Goal: Task Accomplishment & Management: Use online tool/utility

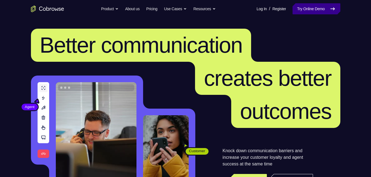
click at [304, 7] on link "Try Online Demo" at bounding box center [315, 8] width 47 height 11
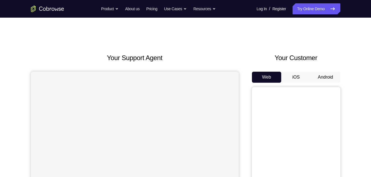
click at [329, 74] on button "Android" at bounding box center [326, 77] width 30 height 11
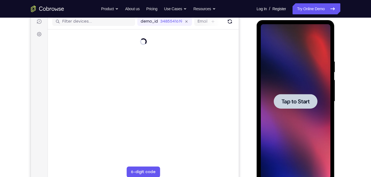
click at [293, 85] on div at bounding box center [296, 101] width 70 height 155
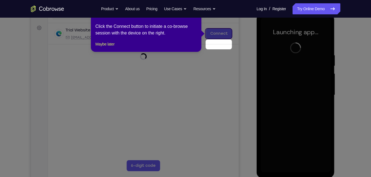
scroll to position [67, 0]
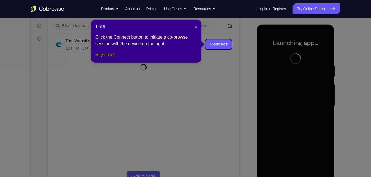
click at [109, 58] on button "Maybe later" at bounding box center [104, 55] width 19 height 7
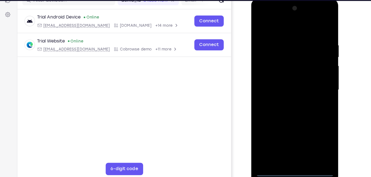
scroll to position [76, 0]
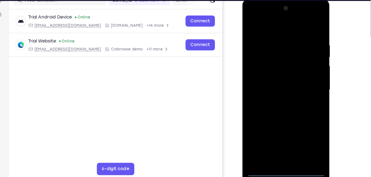
click at [283, 154] on div at bounding box center [281, 80] width 70 height 155
click at [302, 128] on div at bounding box center [281, 80] width 70 height 155
click at [277, 28] on div at bounding box center [281, 80] width 70 height 155
click at [306, 77] on div at bounding box center [281, 80] width 70 height 155
click at [272, 89] on div at bounding box center [281, 80] width 70 height 155
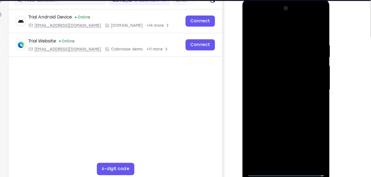
click at [273, 76] on div at bounding box center [281, 80] width 70 height 155
click at [273, 70] on div at bounding box center [281, 80] width 70 height 155
click at [274, 78] on div at bounding box center [281, 80] width 70 height 155
click at [281, 106] on div at bounding box center [281, 80] width 70 height 155
drag, startPoint x: 281, startPoint y: 106, endPoint x: 284, endPoint y: 95, distance: 11.7
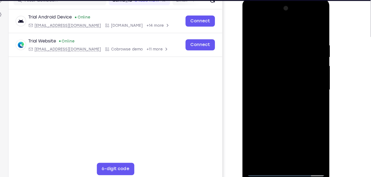
click at [284, 95] on div at bounding box center [281, 80] width 70 height 155
click at [274, 33] on div at bounding box center [281, 80] width 70 height 155
drag, startPoint x: 277, startPoint y: 26, endPoint x: 279, endPoint y: 4, distance: 21.7
click at [279, 4] on div at bounding box center [281, 80] width 70 height 155
click at [306, 60] on div at bounding box center [281, 80] width 70 height 155
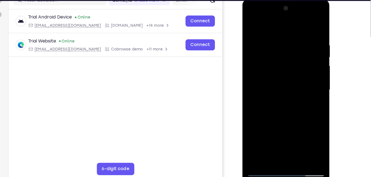
click at [306, 60] on div at bounding box center [281, 80] width 70 height 155
click at [310, 143] on div at bounding box center [281, 80] width 70 height 155
click at [302, 72] on div at bounding box center [281, 80] width 70 height 155
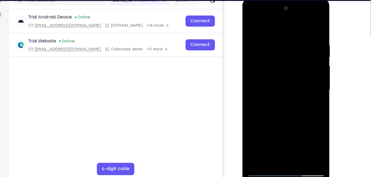
click at [302, 72] on div at bounding box center [281, 80] width 70 height 155
click at [311, 27] on div at bounding box center [281, 80] width 70 height 155
click at [294, 144] on div at bounding box center [281, 80] width 70 height 155
click at [290, 113] on div at bounding box center [281, 80] width 70 height 155
drag, startPoint x: 301, startPoint y: 73, endPoint x: 262, endPoint y: 68, distance: 39.1
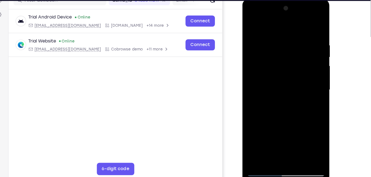
click at [262, 68] on div at bounding box center [281, 80] width 70 height 155
drag, startPoint x: 262, startPoint y: 68, endPoint x: 300, endPoint y: 69, distance: 38.4
click at [300, 69] on div at bounding box center [281, 80] width 70 height 155
click at [287, 106] on div at bounding box center [281, 80] width 70 height 155
click at [275, 142] on div at bounding box center [281, 80] width 70 height 155
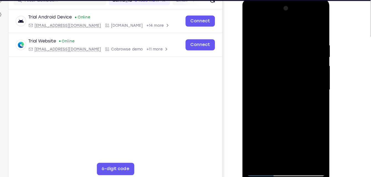
click at [307, 94] on div at bounding box center [281, 80] width 70 height 155
click at [284, 55] on div at bounding box center [281, 80] width 70 height 155
click at [295, 104] on div at bounding box center [281, 80] width 70 height 155
click at [306, 92] on div at bounding box center [281, 80] width 70 height 155
click at [250, 26] on div at bounding box center [281, 80] width 70 height 155
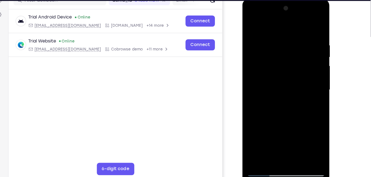
click at [283, 97] on div at bounding box center [281, 80] width 70 height 155
click at [260, 102] on div at bounding box center [281, 80] width 70 height 155
click at [269, 102] on div at bounding box center [281, 80] width 70 height 155
click at [307, 95] on div at bounding box center [281, 80] width 70 height 155
click at [251, 27] on div at bounding box center [281, 80] width 70 height 155
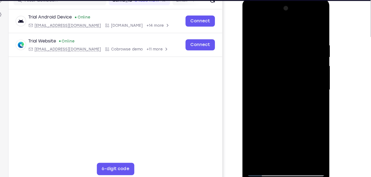
click at [276, 80] on div at bounding box center [281, 80] width 70 height 155
click at [263, 92] on div at bounding box center [281, 80] width 70 height 155
click at [289, 99] on div at bounding box center [281, 80] width 70 height 155
click at [251, 25] on div at bounding box center [281, 80] width 70 height 155
click at [279, 103] on div at bounding box center [281, 80] width 70 height 155
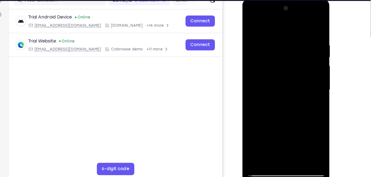
click at [249, 25] on div at bounding box center [281, 80] width 70 height 155
click at [276, 81] on div at bounding box center [281, 80] width 70 height 155
click at [249, 25] on div at bounding box center [281, 80] width 70 height 155
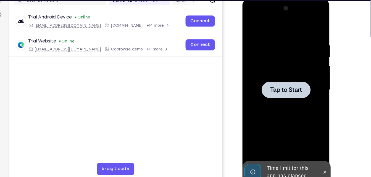
click at [298, 38] on div at bounding box center [281, 80] width 70 height 155
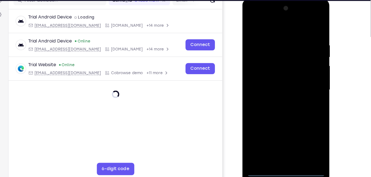
click at [282, 154] on div at bounding box center [281, 80] width 70 height 155
click at [306, 134] on div at bounding box center [281, 80] width 70 height 155
click at [269, 27] on div at bounding box center [281, 80] width 70 height 155
click at [304, 80] on div at bounding box center [281, 80] width 70 height 155
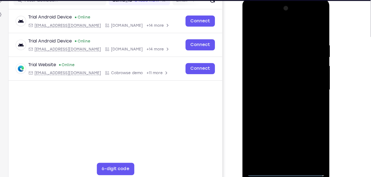
click at [274, 89] on div at bounding box center [281, 80] width 70 height 155
click at [276, 91] on div at bounding box center [281, 80] width 70 height 155
click at [276, 78] on div at bounding box center [281, 80] width 70 height 155
click at [276, 68] on div at bounding box center [281, 80] width 70 height 155
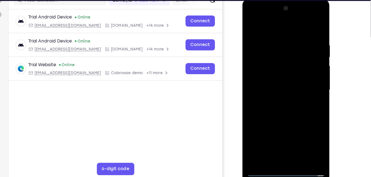
click at [279, 79] on div at bounding box center [281, 80] width 70 height 155
click at [279, 107] on div at bounding box center [281, 80] width 70 height 155
drag, startPoint x: 285, startPoint y: 28, endPoint x: 287, endPoint y: 4, distance: 24.4
click at [287, 4] on div at bounding box center [281, 80] width 70 height 155
click at [274, 32] on div at bounding box center [281, 80] width 70 height 155
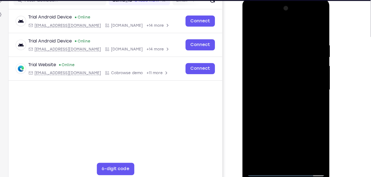
click at [299, 48] on div at bounding box center [281, 80] width 70 height 155
click at [311, 128] on div at bounding box center [281, 80] width 70 height 155
click at [310, 26] on div at bounding box center [281, 80] width 70 height 155
click at [295, 147] on div at bounding box center [281, 80] width 70 height 155
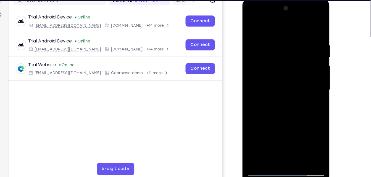
click at [274, 110] on div at bounding box center [281, 80] width 70 height 155
click at [253, 23] on div at bounding box center [281, 80] width 70 height 155
click at [295, 147] on div at bounding box center [281, 80] width 70 height 155
click at [279, 92] on div at bounding box center [281, 80] width 70 height 155
click at [306, 96] on div at bounding box center [281, 80] width 70 height 155
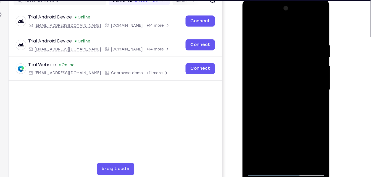
click at [253, 27] on div at bounding box center [281, 80] width 70 height 155
click at [278, 94] on div at bounding box center [281, 80] width 70 height 155
click at [308, 96] on div at bounding box center [281, 80] width 70 height 155
click at [310, 128] on div at bounding box center [281, 80] width 70 height 155
click at [310, 133] on div at bounding box center [281, 80] width 70 height 155
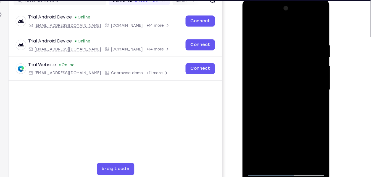
click at [310, 133] on div at bounding box center [281, 80] width 70 height 155
click at [306, 96] on div at bounding box center [281, 80] width 70 height 155
click at [264, 76] on div at bounding box center [281, 80] width 70 height 155
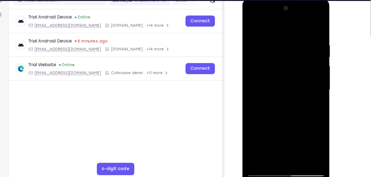
click at [266, 123] on div at bounding box center [281, 80] width 70 height 155
click at [277, 120] on div at bounding box center [281, 80] width 70 height 155
click at [307, 93] on div at bounding box center [281, 80] width 70 height 155
click at [310, 133] on div at bounding box center [281, 80] width 70 height 155
click at [307, 94] on div at bounding box center [281, 80] width 70 height 155
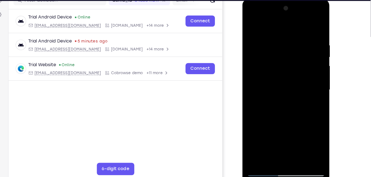
click at [275, 76] on div at bounding box center [281, 80] width 70 height 155
click at [285, 121] on div at bounding box center [281, 80] width 70 height 155
click at [307, 94] on div at bounding box center [281, 80] width 70 height 155
click at [249, 25] on div at bounding box center [281, 80] width 70 height 155
click at [268, 94] on div at bounding box center [281, 80] width 70 height 155
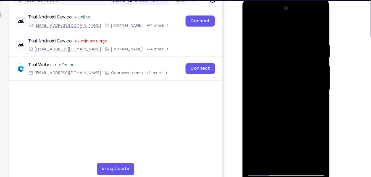
click at [307, 94] on div at bounding box center [281, 80] width 70 height 155
click at [250, 24] on div at bounding box center [281, 80] width 70 height 155
click at [291, 92] on div at bounding box center [281, 80] width 70 height 155
click at [309, 95] on div at bounding box center [281, 80] width 70 height 155
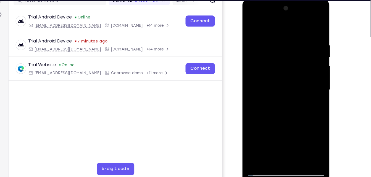
click at [251, 26] on div at bounding box center [281, 80] width 70 height 155
click at [287, 94] on div at bounding box center [281, 80] width 70 height 155
click at [249, 23] on div at bounding box center [281, 80] width 70 height 155
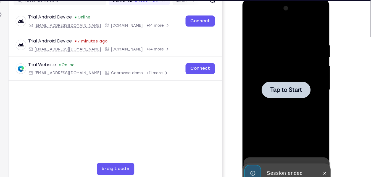
click at [289, 78] on span "Tap to Start" at bounding box center [281, 81] width 28 height 6
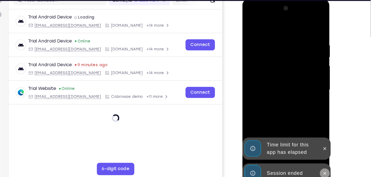
click at [315, 154] on icon at bounding box center [315, 154] width 2 height 2
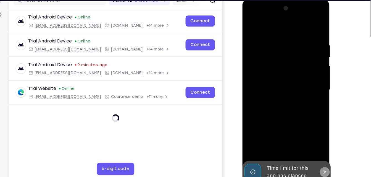
click at [317, 152] on icon at bounding box center [315, 154] width 4 height 4
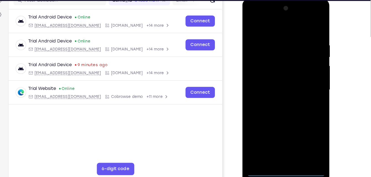
click at [284, 153] on div at bounding box center [281, 80] width 70 height 155
click at [308, 126] on div at bounding box center [281, 80] width 70 height 155
click at [279, 28] on div at bounding box center [281, 80] width 70 height 155
click at [304, 76] on div at bounding box center [281, 80] width 70 height 155
click at [273, 90] on div at bounding box center [281, 80] width 70 height 155
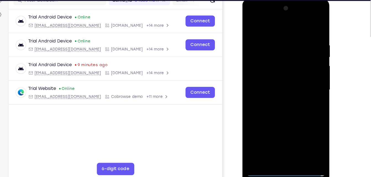
click at [275, 75] on div at bounding box center [281, 80] width 70 height 155
click at [277, 85] on div at bounding box center [281, 80] width 70 height 155
click at [277, 83] on div at bounding box center [281, 80] width 70 height 155
click at [288, 106] on div at bounding box center [281, 80] width 70 height 155
click at [276, 39] on div at bounding box center [281, 80] width 70 height 155
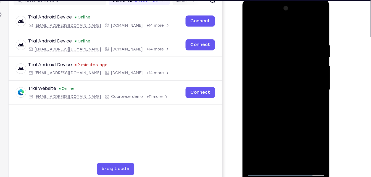
drag, startPoint x: 285, startPoint y: 24, endPoint x: 289, endPoint y: 12, distance: 12.4
click at [289, 12] on div at bounding box center [281, 80] width 70 height 155
click at [303, 143] on div at bounding box center [281, 80] width 70 height 155
click at [309, 28] on div at bounding box center [281, 80] width 70 height 155
click at [295, 145] on div at bounding box center [281, 80] width 70 height 155
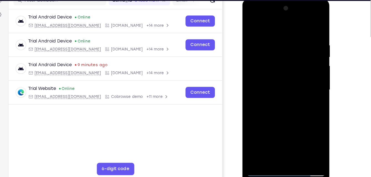
click at [284, 111] on div at bounding box center [281, 80] width 70 height 155
click at [286, 90] on div at bounding box center [281, 80] width 70 height 155
click at [251, 26] on div at bounding box center [281, 80] width 70 height 155
click at [279, 94] on div at bounding box center [281, 80] width 70 height 155
click at [310, 133] on div at bounding box center [281, 80] width 70 height 155
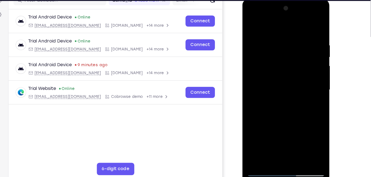
click at [250, 26] on div at bounding box center [281, 80] width 70 height 155
click at [280, 94] on div at bounding box center [281, 80] width 70 height 155
click at [310, 133] on div at bounding box center [281, 80] width 70 height 155
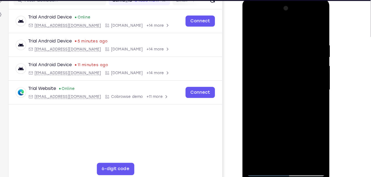
click at [267, 144] on div at bounding box center [281, 80] width 70 height 155
click at [297, 109] on div at bounding box center [281, 80] width 70 height 155
click at [307, 90] on div at bounding box center [281, 80] width 70 height 155
click at [250, 25] on div at bounding box center [281, 80] width 70 height 155
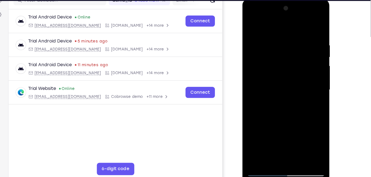
click at [283, 83] on div at bounding box center [281, 80] width 70 height 155
click at [268, 144] on div at bounding box center [281, 80] width 70 height 155
click at [295, 122] on div at bounding box center [281, 80] width 70 height 155
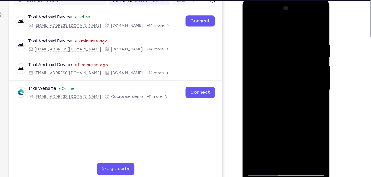
click at [295, 122] on div at bounding box center [281, 80] width 70 height 155
click at [306, 89] on div at bounding box center [281, 80] width 70 height 155
click at [250, 25] on div at bounding box center [281, 80] width 70 height 155
click at [277, 83] on div at bounding box center [281, 80] width 70 height 155
click at [270, 143] on div at bounding box center [281, 80] width 70 height 155
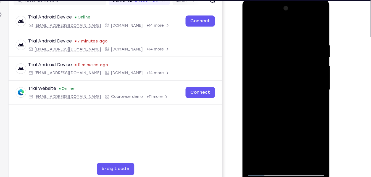
click at [251, 28] on div at bounding box center [281, 80] width 70 height 155
click at [273, 80] on div at bounding box center [281, 80] width 70 height 155
click at [286, 83] on div at bounding box center [281, 80] width 70 height 155
click at [274, 145] on div at bounding box center [281, 80] width 70 height 155
drag, startPoint x: 282, startPoint y: 80, endPoint x: 289, endPoint y: 34, distance: 46.6
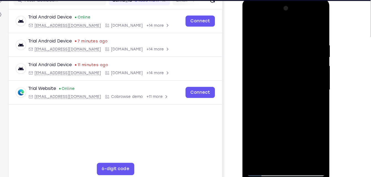
click at [289, 34] on div at bounding box center [281, 80] width 70 height 155
click at [311, 133] on div at bounding box center [281, 80] width 70 height 155
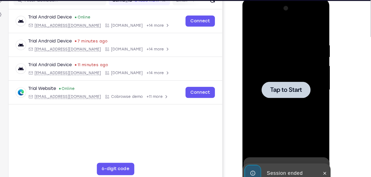
click at [294, 59] on div at bounding box center [281, 80] width 70 height 155
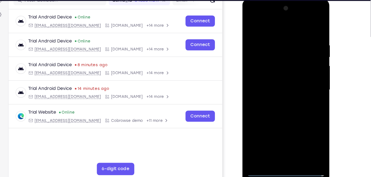
click at [283, 154] on div at bounding box center [281, 80] width 70 height 155
click at [305, 131] on div at bounding box center [281, 80] width 70 height 155
click at [285, 27] on div at bounding box center [281, 80] width 70 height 155
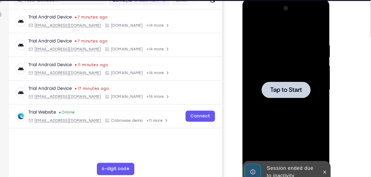
click at [298, 64] on div at bounding box center [281, 80] width 70 height 155
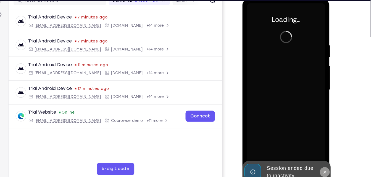
click at [315, 153] on icon at bounding box center [315, 154] width 4 height 4
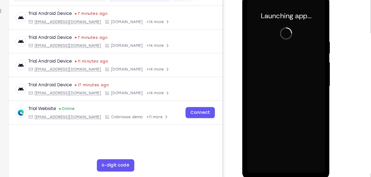
scroll to position [76, 0]
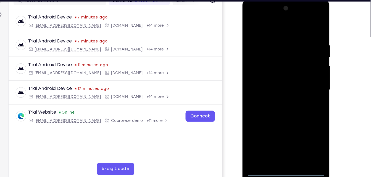
click at [282, 154] on div at bounding box center [281, 80] width 70 height 155
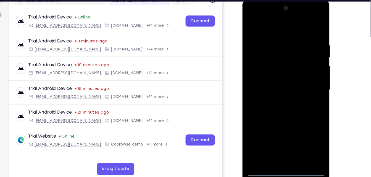
click at [306, 131] on div at bounding box center [281, 80] width 70 height 155
click at [280, 27] on div at bounding box center [281, 80] width 70 height 155
click at [306, 78] on div at bounding box center [281, 80] width 70 height 155
click at [273, 92] on div at bounding box center [281, 80] width 70 height 155
click at [278, 74] on div at bounding box center [281, 80] width 70 height 155
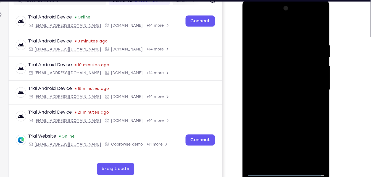
click at [276, 69] on div at bounding box center [281, 80] width 70 height 155
click at [277, 81] on div at bounding box center [281, 80] width 70 height 155
click at [285, 103] on div at bounding box center [281, 80] width 70 height 155
click at [294, 145] on div at bounding box center [281, 80] width 70 height 155
click at [287, 111] on div at bounding box center [281, 80] width 70 height 155
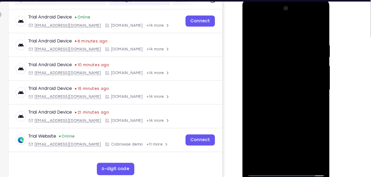
click at [285, 84] on div at bounding box center [281, 80] width 70 height 155
drag, startPoint x: 271, startPoint y: 28, endPoint x: 268, endPoint y: 9, distance: 18.5
click at [268, 9] on div at bounding box center [281, 80] width 70 height 155
click at [251, 25] on div at bounding box center [281, 80] width 70 height 155
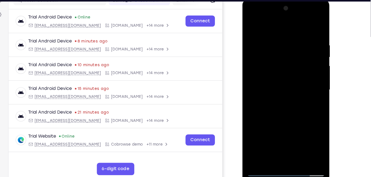
click at [295, 145] on div at bounding box center [281, 80] width 70 height 155
click at [290, 80] on div at bounding box center [281, 80] width 70 height 155
click at [266, 144] on div at bounding box center [281, 80] width 70 height 155
click at [298, 112] on div at bounding box center [281, 80] width 70 height 155
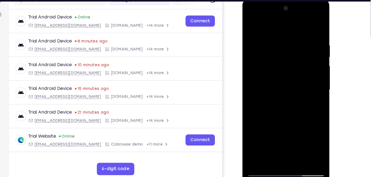
click at [298, 112] on div at bounding box center [281, 80] width 70 height 155
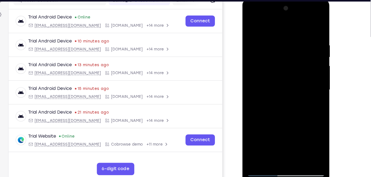
click at [298, 112] on div at bounding box center [281, 80] width 70 height 155
click at [297, 113] on div at bounding box center [281, 80] width 70 height 155
click at [296, 114] on div at bounding box center [281, 80] width 70 height 155
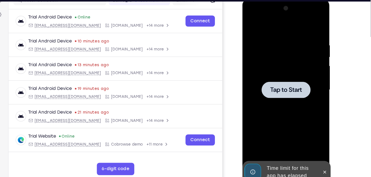
click at [296, 114] on div at bounding box center [281, 80] width 70 height 155
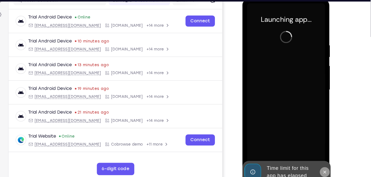
click at [315, 154] on icon at bounding box center [315, 154] width 4 height 4
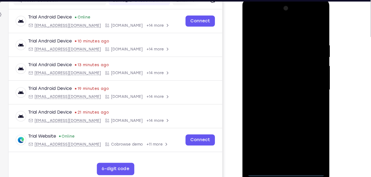
click at [283, 154] on div at bounding box center [281, 80] width 70 height 155
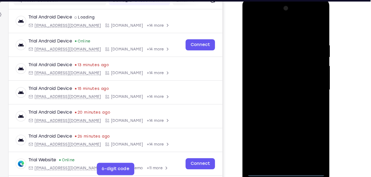
click at [306, 129] on div at bounding box center [281, 80] width 70 height 155
click at [262, 28] on div at bounding box center [281, 80] width 70 height 155
click at [300, 78] on div at bounding box center [281, 80] width 70 height 155
click at [276, 92] on div at bounding box center [281, 80] width 70 height 155
click at [276, 73] on div at bounding box center [281, 80] width 70 height 155
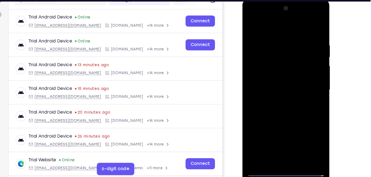
click at [276, 70] on div at bounding box center [281, 80] width 70 height 155
click at [279, 80] on div at bounding box center [281, 80] width 70 height 155
click at [285, 107] on div at bounding box center [281, 80] width 70 height 155
click at [295, 146] on div at bounding box center [281, 80] width 70 height 155
click at [284, 110] on div at bounding box center [281, 80] width 70 height 155
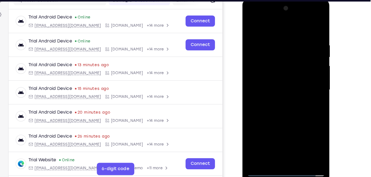
click at [285, 84] on div at bounding box center [281, 80] width 70 height 155
drag, startPoint x: 259, startPoint y: 31, endPoint x: 260, endPoint y: 25, distance: 6.9
click at [260, 25] on div at bounding box center [281, 80] width 70 height 155
click at [250, 25] on div at bounding box center [281, 80] width 70 height 155
click at [277, 78] on div at bounding box center [281, 80] width 70 height 155
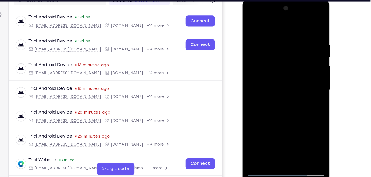
click at [253, 25] on div at bounding box center [281, 80] width 70 height 155
click at [272, 56] on div at bounding box center [281, 80] width 70 height 155
click at [253, 25] on div at bounding box center [281, 80] width 70 height 155
drag, startPoint x: 283, startPoint y: 112, endPoint x: 283, endPoint y: 49, distance: 62.7
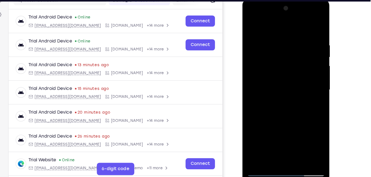
click at [283, 49] on div at bounding box center [281, 80] width 70 height 155
click at [294, 145] on div at bounding box center [281, 80] width 70 height 155
drag, startPoint x: 291, startPoint y: 138, endPoint x: 289, endPoint y: 46, distance: 92.8
click at [289, 46] on div at bounding box center [281, 80] width 70 height 155
drag, startPoint x: 282, startPoint y: 84, endPoint x: 280, endPoint y: 110, distance: 26.0
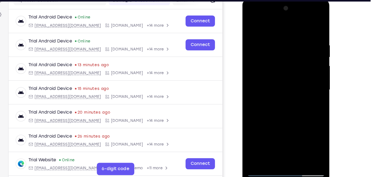
click at [280, 110] on div at bounding box center [281, 80] width 70 height 155
click at [283, 92] on div at bounding box center [281, 80] width 70 height 155
click at [251, 23] on div at bounding box center [281, 80] width 70 height 155
drag, startPoint x: 281, startPoint y: 100, endPoint x: 283, endPoint y: 135, distance: 34.3
click at [283, 135] on div at bounding box center [281, 80] width 70 height 155
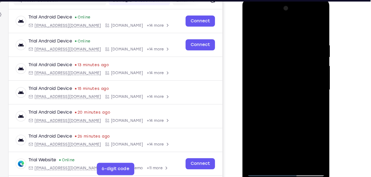
click at [280, 96] on div at bounding box center [281, 80] width 70 height 155
click at [250, 27] on div at bounding box center [281, 80] width 70 height 155
drag, startPoint x: 280, startPoint y: 110, endPoint x: 289, endPoint y: 45, distance: 66.0
click at [289, 45] on div at bounding box center [281, 80] width 70 height 155
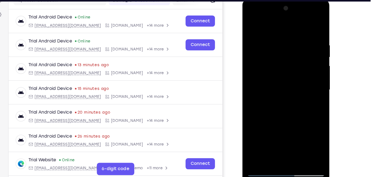
drag, startPoint x: 283, startPoint y: 125, endPoint x: 285, endPoint y: 42, distance: 82.3
click at [285, 42] on div at bounding box center [281, 80] width 70 height 155
drag, startPoint x: 282, startPoint y: 125, endPoint x: 285, endPoint y: 50, distance: 74.6
click at [285, 50] on div at bounding box center [281, 80] width 70 height 155
drag, startPoint x: 279, startPoint y: 107, endPoint x: 282, endPoint y: 65, distance: 42.4
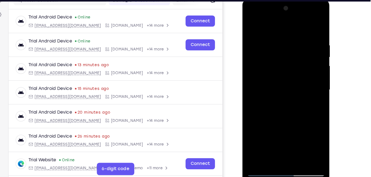
click at [282, 65] on div at bounding box center [281, 80] width 70 height 155
drag, startPoint x: 279, startPoint y: 109, endPoint x: 280, endPoint y: 90, distance: 19.3
click at [280, 90] on div at bounding box center [281, 80] width 70 height 155
drag, startPoint x: 280, startPoint y: 117, endPoint x: 282, endPoint y: 78, distance: 39.2
click at [282, 78] on div at bounding box center [281, 80] width 70 height 155
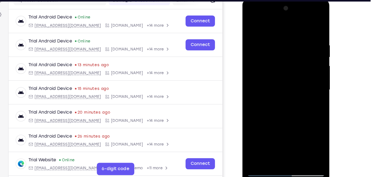
click at [282, 78] on div at bounding box center [281, 80] width 70 height 155
drag, startPoint x: 282, startPoint y: 78, endPoint x: 282, endPoint y: 121, distance: 43.3
click at [282, 121] on div at bounding box center [281, 80] width 70 height 155
drag, startPoint x: 288, startPoint y: 68, endPoint x: 287, endPoint y: 94, distance: 26.2
click at [287, 94] on div at bounding box center [281, 80] width 70 height 155
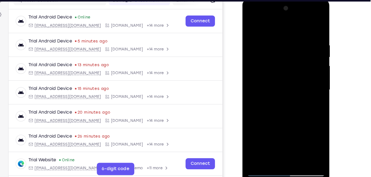
drag, startPoint x: 295, startPoint y: 46, endPoint x: 295, endPoint y: 60, distance: 14.6
click at [295, 60] on div at bounding box center [281, 80] width 70 height 155
drag, startPoint x: 289, startPoint y: 104, endPoint x: 293, endPoint y: 47, distance: 57.6
click at [293, 47] on div at bounding box center [281, 80] width 70 height 155
drag, startPoint x: 288, startPoint y: 104, endPoint x: 295, endPoint y: 34, distance: 70.7
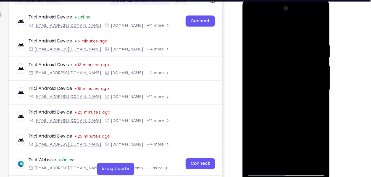
click at [295, 34] on div at bounding box center [281, 80] width 70 height 155
drag, startPoint x: 288, startPoint y: 106, endPoint x: 296, endPoint y: 40, distance: 66.5
click at [296, 40] on div at bounding box center [281, 80] width 70 height 155
drag, startPoint x: 285, startPoint y: 117, endPoint x: 296, endPoint y: 45, distance: 72.3
click at [296, 45] on div at bounding box center [281, 80] width 70 height 155
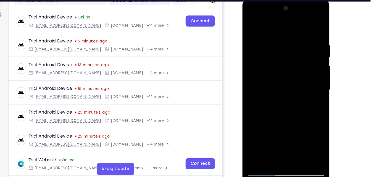
drag, startPoint x: 292, startPoint y: 68, endPoint x: 293, endPoint y: 103, distance: 35.1
click at [293, 103] on div at bounding box center [281, 80] width 70 height 155
click at [294, 147] on div at bounding box center [281, 80] width 70 height 155
click at [250, 27] on div at bounding box center [281, 80] width 70 height 155
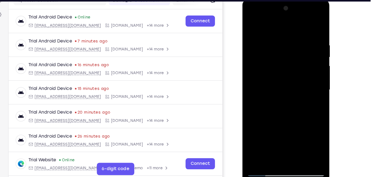
click at [252, 26] on div at bounding box center [281, 80] width 70 height 155
click at [308, 143] on div at bounding box center [281, 80] width 70 height 155
drag, startPoint x: 304, startPoint y: 69, endPoint x: 304, endPoint y: 32, distance: 37.0
click at [304, 32] on div at bounding box center [281, 80] width 70 height 155
drag, startPoint x: 283, startPoint y: 97, endPoint x: 285, endPoint y: 42, distance: 54.7
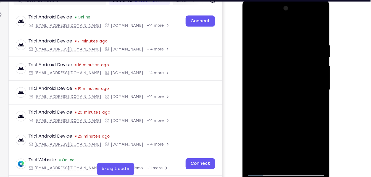
click at [285, 42] on div at bounding box center [281, 80] width 70 height 155
click at [283, 57] on div at bounding box center [281, 80] width 70 height 155
click at [257, 97] on div at bounding box center [281, 80] width 70 height 155
drag, startPoint x: 288, startPoint y: 125, endPoint x: 289, endPoint y: 93, distance: 32.3
click at [289, 93] on div at bounding box center [281, 80] width 70 height 155
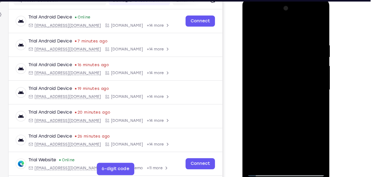
drag, startPoint x: 293, startPoint y: 121, endPoint x: 294, endPoint y: 41, distance: 79.8
click at [294, 41] on div at bounding box center [281, 80] width 70 height 155
drag, startPoint x: 289, startPoint y: 108, endPoint x: 291, endPoint y: 55, distance: 53.0
click at [291, 55] on div at bounding box center [281, 80] width 70 height 155
click at [262, 154] on div at bounding box center [281, 80] width 70 height 155
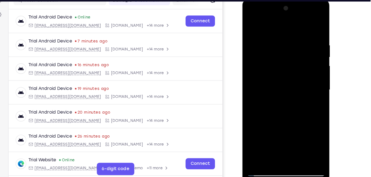
drag, startPoint x: 284, startPoint y: 67, endPoint x: 272, endPoint y: 170, distance: 104.0
click at [272, 165] on html "Online web based iOS Simulators and Android Emulators. Run iPhone, iPad, Mobile…" at bounding box center [281, 82] width 79 height 166
click at [261, 155] on div at bounding box center [281, 80] width 70 height 155
click at [267, 115] on div at bounding box center [281, 80] width 70 height 155
drag, startPoint x: 267, startPoint y: 115, endPoint x: 274, endPoint y: 18, distance: 96.6
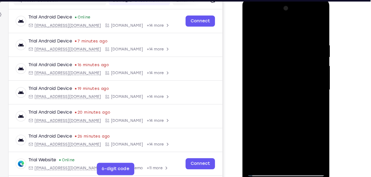
click at [274, 18] on div at bounding box center [281, 80] width 70 height 155
drag, startPoint x: 279, startPoint y: 116, endPoint x: 284, endPoint y: 29, distance: 86.5
click at [284, 29] on div at bounding box center [281, 80] width 70 height 155
drag, startPoint x: 282, startPoint y: 97, endPoint x: 287, endPoint y: 20, distance: 76.7
click at [287, 20] on div at bounding box center [281, 80] width 70 height 155
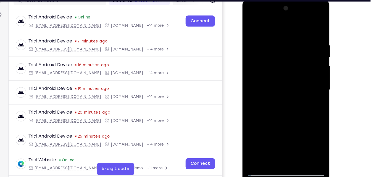
drag, startPoint x: 281, startPoint y: 106, endPoint x: 287, endPoint y: 31, distance: 75.6
click at [287, 31] on div at bounding box center [281, 80] width 70 height 155
drag, startPoint x: 277, startPoint y: 130, endPoint x: 287, endPoint y: 34, distance: 96.4
click at [287, 34] on div at bounding box center [281, 80] width 70 height 155
drag, startPoint x: 281, startPoint y: 112, endPoint x: 290, endPoint y: 31, distance: 81.3
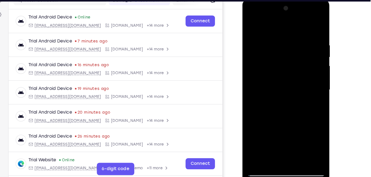
click at [290, 31] on div at bounding box center [281, 80] width 70 height 155
drag, startPoint x: 281, startPoint y: 122, endPoint x: 287, endPoint y: 43, distance: 79.2
click at [287, 43] on div at bounding box center [281, 80] width 70 height 155
drag, startPoint x: 281, startPoint y: 119, endPoint x: 287, endPoint y: 34, distance: 84.7
click at [287, 34] on div at bounding box center [281, 80] width 70 height 155
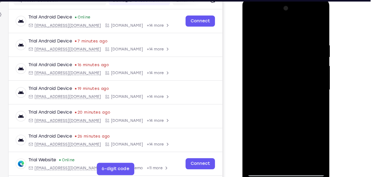
drag, startPoint x: 284, startPoint y: 116, endPoint x: 292, endPoint y: 23, distance: 93.2
click at [292, 23] on div at bounding box center [281, 80] width 70 height 155
drag, startPoint x: 285, startPoint y: 117, endPoint x: 294, endPoint y: 38, distance: 79.4
click at [294, 38] on div at bounding box center [281, 80] width 70 height 155
drag, startPoint x: 284, startPoint y: 128, endPoint x: 292, endPoint y: 36, distance: 92.3
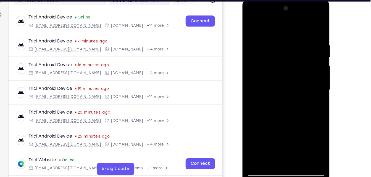
click at [292, 36] on div at bounding box center [281, 80] width 70 height 155
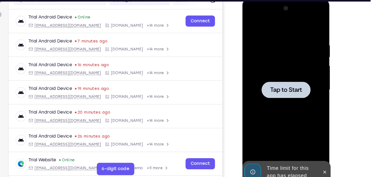
drag, startPoint x: 280, startPoint y: 110, endPoint x: 294, endPoint y: 24, distance: 87.5
click at [294, 24] on div at bounding box center [281, 80] width 70 height 155
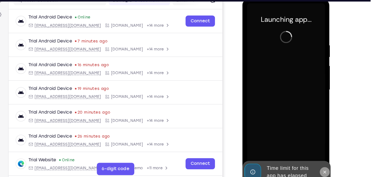
click at [315, 150] on button at bounding box center [315, 153] width 9 height 9
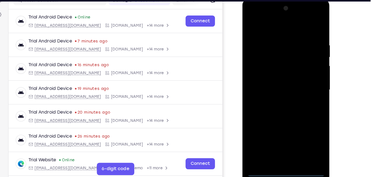
click at [279, 153] on div at bounding box center [281, 80] width 70 height 155
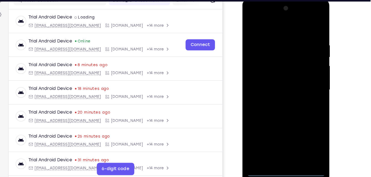
click at [304, 127] on div at bounding box center [281, 80] width 70 height 155
click at [262, 30] on div at bounding box center [281, 80] width 70 height 155
click at [259, 63] on div at bounding box center [281, 80] width 70 height 155
click at [267, 81] on div at bounding box center [281, 80] width 70 height 155
click at [267, 77] on div at bounding box center [281, 80] width 70 height 155
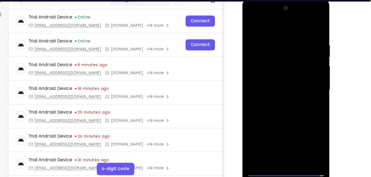
click at [270, 84] on div at bounding box center [281, 80] width 70 height 155
drag, startPoint x: 283, startPoint y: 123, endPoint x: 287, endPoint y: 84, distance: 38.6
click at [287, 84] on div at bounding box center [281, 80] width 70 height 155
click at [282, 140] on div at bounding box center [281, 80] width 70 height 155
click at [301, 32] on div at bounding box center [281, 80] width 70 height 155
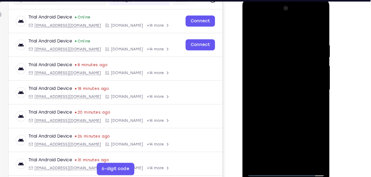
click at [252, 23] on div at bounding box center [281, 80] width 70 height 155
drag, startPoint x: 292, startPoint y: 112, endPoint x: 294, endPoint y: 51, distance: 61.1
click at [294, 51] on div at bounding box center [281, 80] width 70 height 155
drag, startPoint x: 283, startPoint y: 97, endPoint x: 289, endPoint y: 53, distance: 44.6
click at [289, 53] on div at bounding box center [281, 80] width 70 height 155
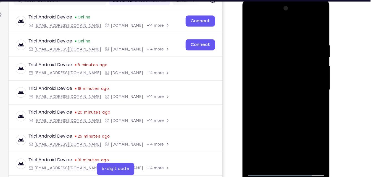
drag, startPoint x: 284, startPoint y: 104, endPoint x: 286, endPoint y: 41, distance: 63.0
click at [286, 41] on div at bounding box center [281, 80] width 70 height 155
drag, startPoint x: 276, startPoint y: 104, endPoint x: 284, endPoint y: 36, distance: 69.0
click at [284, 36] on div at bounding box center [281, 80] width 70 height 155
drag, startPoint x: 284, startPoint y: 36, endPoint x: 277, endPoint y: 131, distance: 95.7
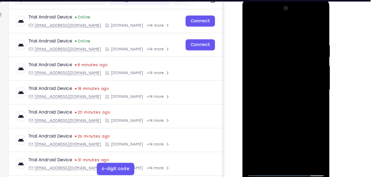
click at [277, 131] on div at bounding box center [281, 80] width 70 height 155
click at [286, 96] on div at bounding box center [281, 80] width 70 height 155
click at [253, 145] on div at bounding box center [281, 80] width 70 height 155
click at [295, 115] on div at bounding box center [281, 80] width 70 height 155
click at [250, 25] on div at bounding box center [281, 80] width 70 height 155
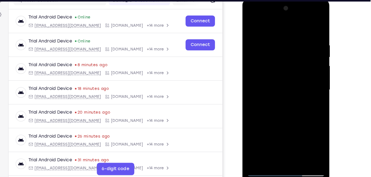
drag, startPoint x: 287, startPoint y: 98, endPoint x: 288, endPoint y: 42, distance: 56.3
click at [288, 42] on div at bounding box center [281, 80] width 70 height 155
drag, startPoint x: 283, startPoint y: 111, endPoint x: 290, endPoint y: 31, distance: 80.4
click at [290, 31] on div at bounding box center [281, 80] width 70 height 155
drag, startPoint x: 276, startPoint y: 114, endPoint x: 291, endPoint y: 30, distance: 85.2
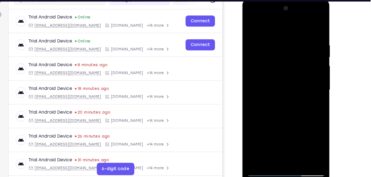
click at [291, 30] on div at bounding box center [281, 80] width 70 height 155
drag, startPoint x: 278, startPoint y: 107, endPoint x: 283, endPoint y: 48, distance: 59.6
click at [283, 48] on div at bounding box center [281, 80] width 70 height 155
drag, startPoint x: 272, startPoint y: 116, endPoint x: 274, endPoint y: 105, distance: 10.7
click at [274, 105] on div at bounding box center [281, 80] width 70 height 155
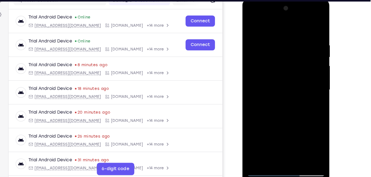
click at [259, 45] on div at bounding box center [281, 80] width 70 height 155
drag, startPoint x: 273, startPoint y: 98, endPoint x: 274, endPoint y: 91, distance: 7.7
click at [274, 91] on div at bounding box center [281, 80] width 70 height 155
drag, startPoint x: 280, startPoint y: 109, endPoint x: 288, endPoint y: 46, distance: 64.3
click at [288, 46] on div at bounding box center [281, 80] width 70 height 155
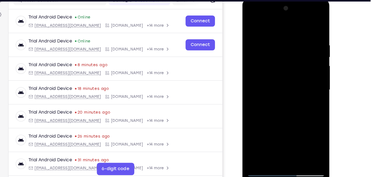
drag, startPoint x: 277, startPoint y: 119, endPoint x: 284, endPoint y: 69, distance: 50.4
click at [284, 69] on div at bounding box center [281, 80] width 70 height 155
drag, startPoint x: 273, startPoint y: 124, endPoint x: 281, endPoint y: 47, distance: 78.0
click at [281, 47] on div at bounding box center [281, 80] width 70 height 155
drag, startPoint x: 276, startPoint y: 107, endPoint x: 287, endPoint y: 43, distance: 65.3
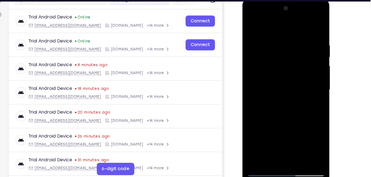
click at [287, 43] on div at bounding box center [281, 80] width 70 height 155
drag, startPoint x: 275, startPoint y: 117, endPoint x: 288, endPoint y: 44, distance: 73.7
click at [288, 44] on div at bounding box center [281, 80] width 70 height 155
drag, startPoint x: 279, startPoint y: 110, endPoint x: 292, endPoint y: 45, distance: 65.9
click at [292, 45] on div at bounding box center [281, 80] width 70 height 155
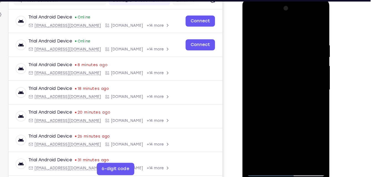
drag, startPoint x: 276, startPoint y: 122, endPoint x: 288, endPoint y: 56, distance: 66.8
click at [288, 56] on div at bounding box center [281, 80] width 70 height 155
drag, startPoint x: 274, startPoint y: 131, endPoint x: 291, endPoint y: 45, distance: 87.2
click at [291, 45] on div at bounding box center [281, 80] width 70 height 155
drag, startPoint x: 279, startPoint y: 122, endPoint x: 290, endPoint y: 27, distance: 95.3
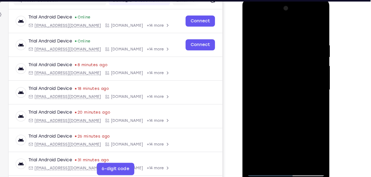
click at [290, 27] on div at bounding box center [281, 80] width 70 height 155
drag, startPoint x: 281, startPoint y: 112, endPoint x: 288, endPoint y: 40, distance: 72.2
click at [288, 40] on div at bounding box center [281, 80] width 70 height 155
drag, startPoint x: 280, startPoint y: 110, endPoint x: 292, endPoint y: 30, distance: 80.6
click at [292, 30] on div at bounding box center [281, 80] width 70 height 155
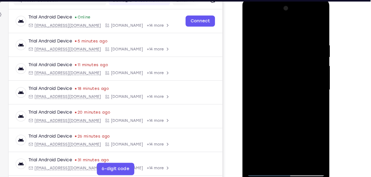
drag, startPoint x: 280, startPoint y: 112, endPoint x: 288, endPoint y: 29, distance: 83.2
click at [288, 29] on div at bounding box center [281, 80] width 70 height 155
drag, startPoint x: 277, startPoint y: 110, endPoint x: 284, endPoint y: 44, distance: 66.6
click at [284, 44] on div at bounding box center [281, 80] width 70 height 155
drag, startPoint x: 277, startPoint y: 103, endPoint x: 282, endPoint y: 32, distance: 71.1
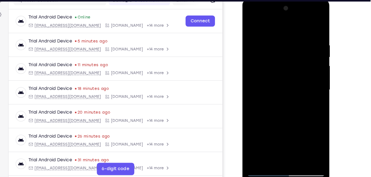
click at [282, 32] on div at bounding box center [281, 80] width 70 height 155
drag, startPoint x: 283, startPoint y: 103, endPoint x: 287, endPoint y: 26, distance: 77.7
click at [287, 26] on div at bounding box center [281, 80] width 70 height 155
drag, startPoint x: 283, startPoint y: 98, endPoint x: 287, endPoint y: 30, distance: 68.9
click at [287, 30] on div at bounding box center [281, 80] width 70 height 155
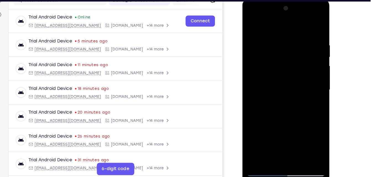
drag, startPoint x: 286, startPoint y: 112, endPoint x: 293, endPoint y: 27, distance: 84.8
click at [293, 27] on div at bounding box center [281, 80] width 70 height 155
drag, startPoint x: 283, startPoint y: 110, endPoint x: 293, endPoint y: 26, distance: 84.5
click at [293, 26] on div at bounding box center [281, 80] width 70 height 155
drag, startPoint x: 284, startPoint y: 110, endPoint x: 293, endPoint y: 26, distance: 84.4
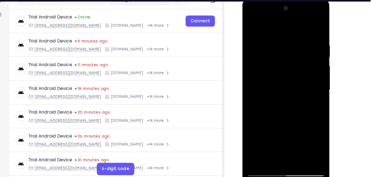
click at [293, 26] on div at bounding box center [281, 80] width 70 height 155
drag, startPoint x: 281, startPoint y: 123, endPoint x: 288, endPoint y: 46, distance: 77.0
click at [288, 46] on div at bounding box center [281, 80] width 70 height 155
drag, startPoint x: 281, startPoint y: 113, endPoint x: 287, endPoint y: 48, distance: 65.4
click at [287, 48] on div at bounding box center [281, 80] width 70 height 155
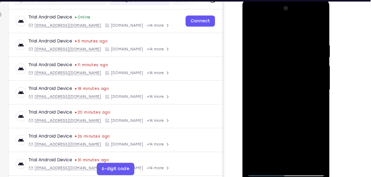
drag, startPoint x: 276, startPoint y: 113, endPoint x: 286, endPoint y: 41, distance: 73.0
click at [286, 41] on div at bounding box center [281, 80] width 70 height 155
drag, startPoint x: 277, startPoint y: 121, endPoint x: 281, endPoint y: 36, distance: 84.9
click at [281, 36] on div at bounding box center [281, 80] width 70 height 155
drag, startPoint x: 278, startPoint y: 108, endPoint x: 278, endPoint y: 100, distance: 8.8
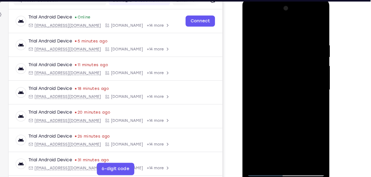
click at [278, 100] on div at bounding box center [281, 80] width 70 height 155
click at [287, 49] on div at bounding box center [281, 80] width 70 height 155
drag, startPoint x: 283, startPoint y: 93, endPoint x: 284, endPoint y: 80, distance: 13.3
click at [284, 80] on div at bounding box center [281, 80] width 70 height 155
drag, startPoint x: 286, startPoint y: 103, endPoint x: 292, endPoint y: 52, distance: 51.1
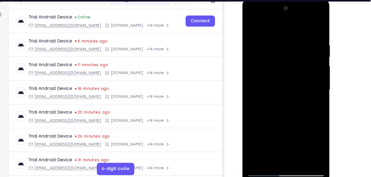
click at [292, 52] on div at bounding box center [281, 80] width 70 height 155
drag, startPoint x: 282, startPoint y: 113, endPoint x: 286, endPoint y: 43, distance: 70.8
click at [286, 43] on div at bounding box center [281, 80] width 70 height 155
drag, startPoint x: 281, startPoint y: 114, endPoint x: 287, endPoint y: 42, distance: 72.9
click at [287, 42] on div at bounding box center [281, 80] width 70 height 155
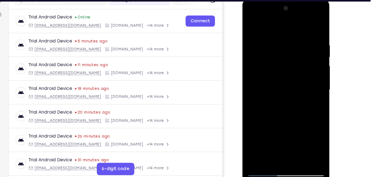
drag, startPoint x: 280, startPoint y: 107, endPoint x: 287, endPoint y: 50, distance: 57.6
click at [287, 50] on div at bounding box center [281, 80] width 70 height 155
drag, startPoint x: 282, startPoint y: 97, endPoint x: 286, endPoint y: 77, distance: 20.5
click at [286, 77] on div at bounding box center [281, 80] width 70 height 155
drag, startPoint x: 280, startPoint y: 121, endPoint x: 291, endPoint y: 35, distance: 87.3
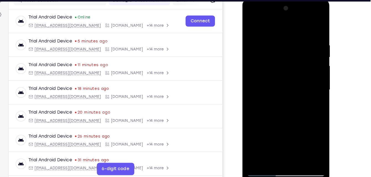
click at [291, 35] on div at bounding box center [281, 80] width 70 height 155
drag, startPoint x: 278, startPoint y: 121, endPoint x: 288, endPoint y: 28, distance: 92.7
click at [288, 28] on div at bounding box center [281, 80] width 70 height 155
drag, startPoint x: 281, startPoint y: 106, endPoint x: 288, endPoint y: 61, distance: 45.5
click at [288, 61] on div at bounding box center [281, 80] width 70 height 155
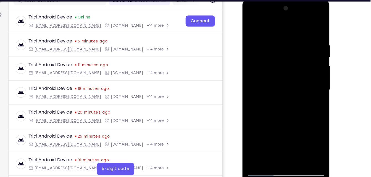
drag, startPoint x: 276, startPoint y: 119, endPoint x: 295, endPoint y: 20, distance: 100.5
click at [295, 20] on div at bounding box center [281, 80] width 70 height 155
drag, startPoint x: 280, startPoint y: 103, endPoint x: 290, endPoint y: 43, distance: 61.0
click at [290, 43] on div at bounding box center [281, 80] width 70 height 155
drag, startPoint x: 278, startPoint y: 108, endPoint x: 290, endPoint y: 32, distance: 77.3
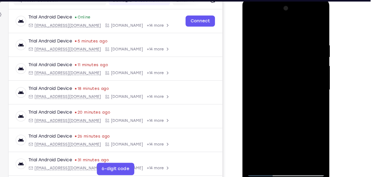
click at [290, 32] on div at bounding box center [281, 80] width 70 height 155
drag, startPoint x: 275, startPoint y: 105, endPoint x: 287, endPoint y: 27, distance: 78.3
click at [287, 27] on div at bounding box center [281, 80] width 70 height 155
drag, startPoint x: 276, startPoint y: 120, endPoint x: 286, endPoint y: 42, distance: 78.5
click at [286, 42] on div at bounding box center [281, 80] width 70 height 155
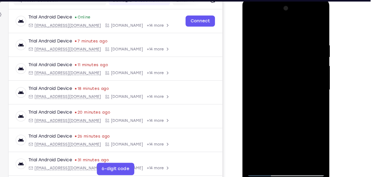
drag, startPoint x: 274, startPoint y: 120, endPoint x: 287, endPoint y: 35, distance: 86.0
click at [287, 35] on div at bounding box center [281, 80] width 70 height 155
drag, startPoint x: 279, startPoint y: 119, endPoint x: 287, endPoint y: 31, distance: 88.7
click at [287, 31] on div at bounding box center [281, 80] width 70 height 155
drag, startPoint x: 275, startPoint y: 100, endPoint x: 283, endPoint y: 37, distance: 63.4
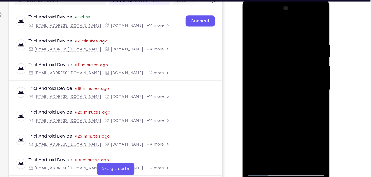
click at [283, 37] on div at bounding box center [281, 80] width 70 height 155
drag, startPoint x: 276, startPoint y: 104, endPoint x: 286, endPoint y: 48, distance: 57.0
click at [286, 48] on div at bounding box center [281, 80] width 70 height 155
drag, startPoint x: 276, startPoint y: 128, endPoint x: 285, endPoint y: 59, distance: 69.7
click at [285, 59] on div at bounding box center [281, 80] width 70 height 155
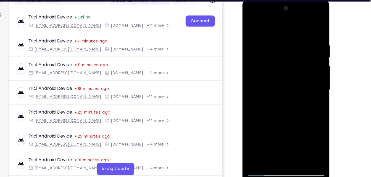
drag, startPoint x: 274, startPoint y: 118, endPoint x: 290, endPoint y: 34, distance: 85.3
click at [290, 34] on div at bounding box center [281, 80] width 70 height 155
drag, startPoint x: 278, startPoint y: 111, endPoint x: 289, endPoint y: 32, distance: 80.0
click at [289, 32] on div at bounding box center [281, 80] width 70 height 155
drag, startPoint x: 277, startPoint y: 114, endPoint x: 288, endPoint y: 36, distance: 78.4
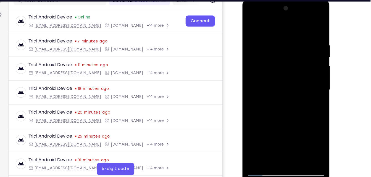
click at [288, 36] on div at bounding box center [281, 80] width 70 height 155
drag, startPoint x: 278, startPoint y: 115, endPoint x: 289, endPoint y: 33, distance: 82.7
click at [289, 33] on div at bounding box center [281, 80] width 70 height 155
drag, startPoint x: 277, startPoint y: 119, endPoint x: 292, endPoint y: 27, distance: 92.9
click at [292, 27] on div at bounding box center [281, 80] width 70 height 155
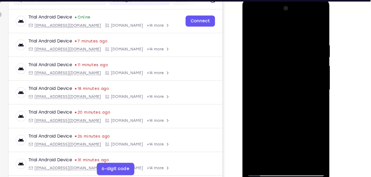
drag, startPoint x: 284, startPoint y: 103, endPoint x: 285, endPoint y: 37, distance: 66.0
click at [285, 37] on div at bounding box center [281, 80] width 70 height 155
drag, startPoint x: 281, startPoint y: 102, endPoint x: 278, endPoint y: 41, distance: 60.8
click at [278, 41] on div at bounding box center [281, 80] width 70 height 155
drag, startPoint x: 276, startPoint y: 101, endPoint x: 280, endPoint y: 57, distance: 44.7
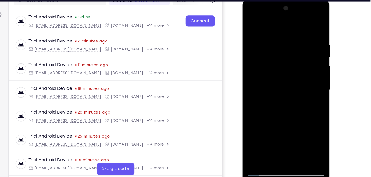
click at [280, 57] on div at bounding box center [281, 80] width 70 height 155
drag, startPoint x: 280, startPoint y: 109, endPoint x: 282, endPoint y: 92, distance: 17.0
click at [282, 92] on div at bounding box center [281, 80] width 70 height 155
drag, startPoint x: 278, startPoint y: 129, endPoint x: 286, endPoint y: 47, distance: 81.9
click at [286, 47] on div at bounding box center [281, 80] width 70 height 155
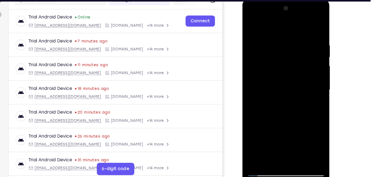
drag, startPoint x: 279, startPoint y: 115, endPoint x: 287, endPoint y: 26, distance: 89.5
click at [287, 26] on div at bounding box center [281, 80] width 70 height 155
drag, startPoint x: 278, startPoint y: 109, endPoint x: 285, endPoint y: 29, distance: 80.3
click at [285, 29] on div at bounding box center [281, 80] width 70 height 155
drag, startPoint x: 274, startPoint y: 120, endPoint x: 285, endPoint y: 46, distance: 74.2
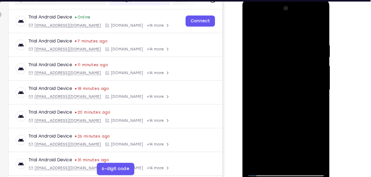
click at [285, 46] on div at bounding box center [281, 80] width 70 height 155
drag, startPoint x: 271, startPoint y: 118, endPoint x: 280, endPoint y: 44, distance: 75.2
click at [280, 44] on div at bounding box center [281, 80] width 70 height 155
drag, startPoint x: 278, startPoint y: 117, endPoint x: 286, endPoint y: 49, distance: 68.1
click at [286, 49] on div at bounding box center [281, 80] width 70 height 155
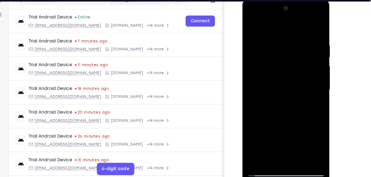
drag, startPoint x: 272, startPoint y: 130, endPoint x: 280, endPoint y: 75, distance: 54.9
click at [280, 75] on div at bounding box center [281, 80] width 70 height 155
drag, startPoint x: 277, startPoint y: 112, endPoint x: 287, endPoint y: 40, distance: 72.7
click at [287, 40] on div at bounding box center [281, 80] width 70 height 155
drag, startPoint x: 276, startPoint y: 120, endPoint x: 288, endPoint y: 46, distance: 75.0
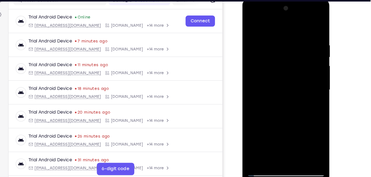
click at [288, 46] on div at bounding box center [281, 80] width 70 height 155
drag, startPoint x: 285, startPoint y: 114, endPoint x: 296, endPoint y: 49, distance: 66.4
click at [296, 49] on div at bounding box center [281, 80] width 70 height 155
drag, startPoint x: 289, startPoint y: 104, endPoint x: 295, endPoint y: 45, distance: 59.3
click at [295, 45] on div at bounding box center [281, 80] width 70 height 155
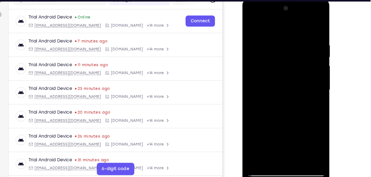
drag, startPoint x: 287, startPoint y: 106, endPoint x: 294, endPoint y: 26, distance: 80.2
click at [294, 26] on div at bounding box center [281, 80] width 70 height 155
drag, startPoint x: 283, startPoint y: 112, endPoint x: 288, endPoint y: 43, distance: 69.5
click at [288, 43] on div at bounding box center [281, 80] width 70 height 155
drag, startPoint x: 277, startPoint y: 122, endPoint x: 289, endPoint y: 32, distance: 90.6
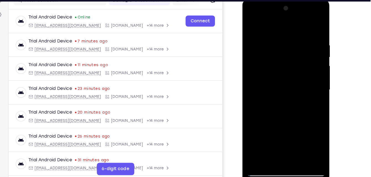
click at [289, 32] on div at bounding box center [281, 80] width 70 height 155
drag, startPoint x: 285, startPoint y: 118, endPoint x: 293, endPoint y: 32, distance: 86.5
click at [293, 32] on div at bounding box center [281, 80] width 70 height 155
drag, startPoint x: 281, startPoint y: 122, endPoint x: 285, endPoint y: 87, distance: 35.3
click at [285, 87] on div at bounding box center [281, 80] width 70 height 155
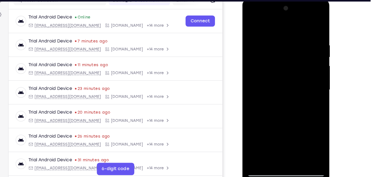
drag, startPoint x: 280, startPoint y: 123, endPoint x: 289, endPoint y: 43, distance: 81.1
click at [289, 43] on div at bounding box center [281, 80] width 70 height 155
drag, startPoint x: 278, startPoint y: 118, endPoint x: 289, endPoint y: 27, distance: 92.0
click at [289, 27] on div at bounding box center [281, 80] width 70 height 155
